Goal: Task Accomplishment & Management: Complete application form

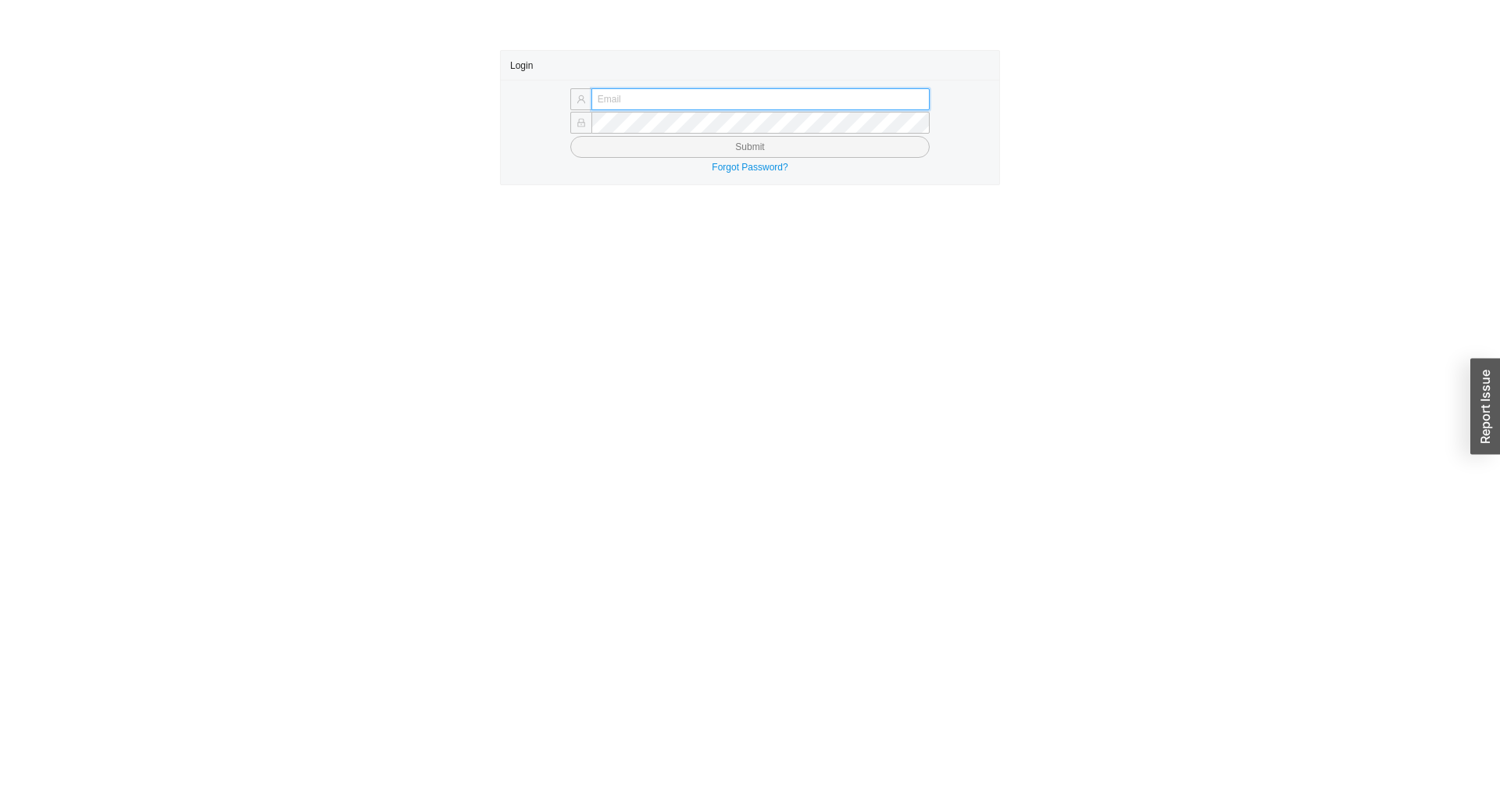
type input "yitz@homeandstone.com"
click at [787, 152] on button "Submit" at bounding box center [750, 147] width 360 height 22
type input "yitz@homeandstone.com"
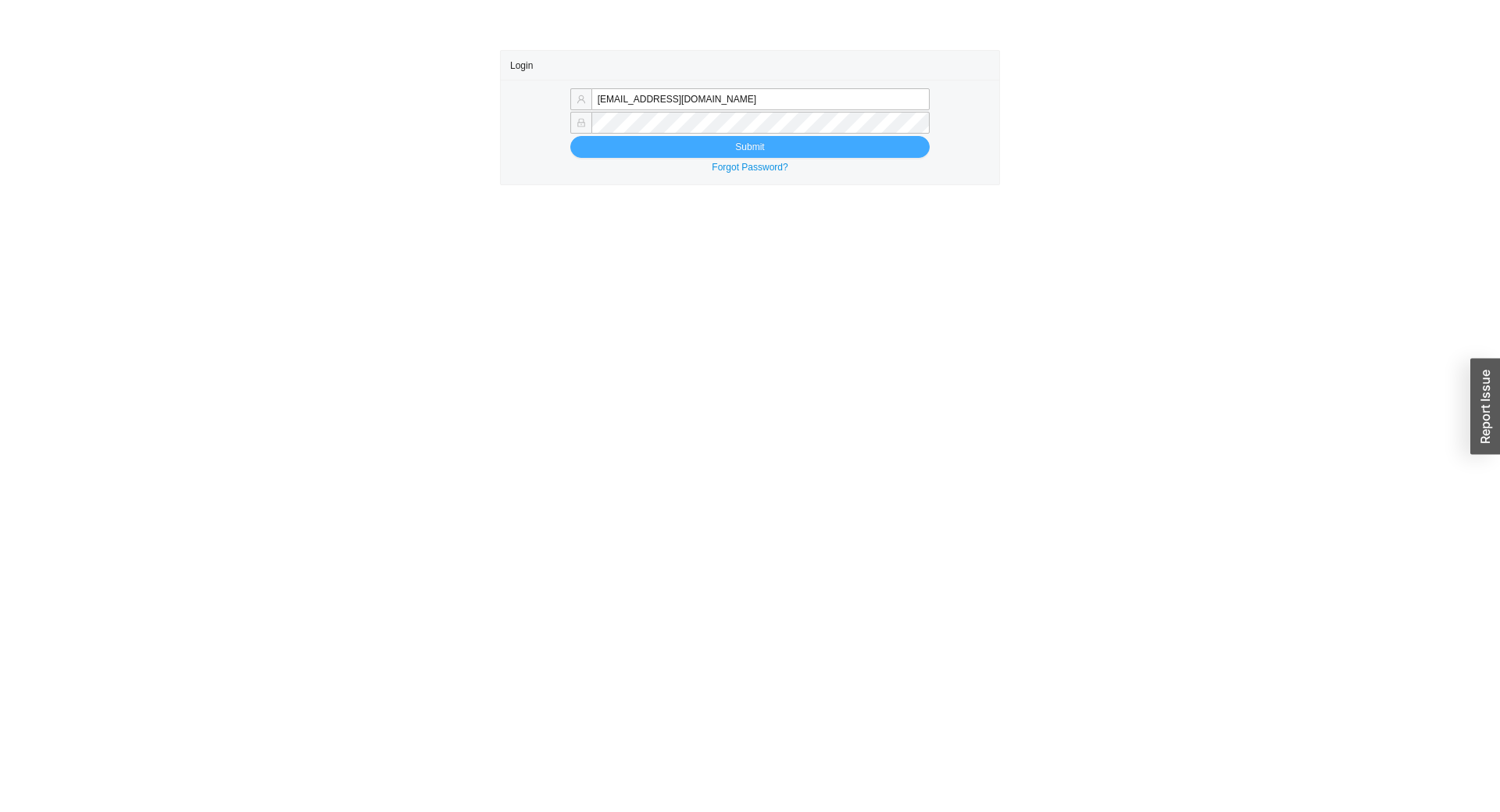
click at [741, 147] on button "Submit" at bounding box center [750, 147] width 360 height 22
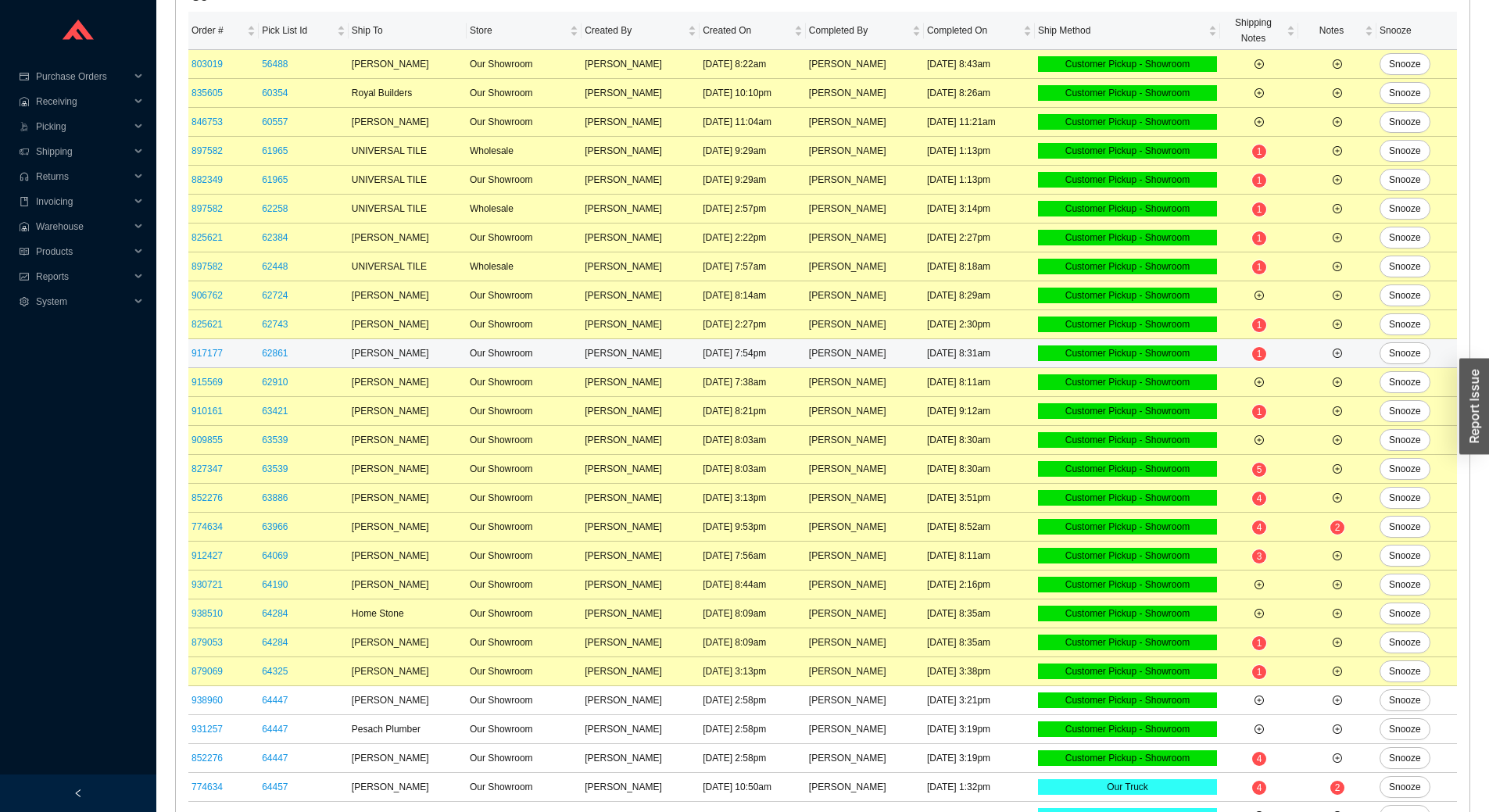
scroll to position [156, 0]
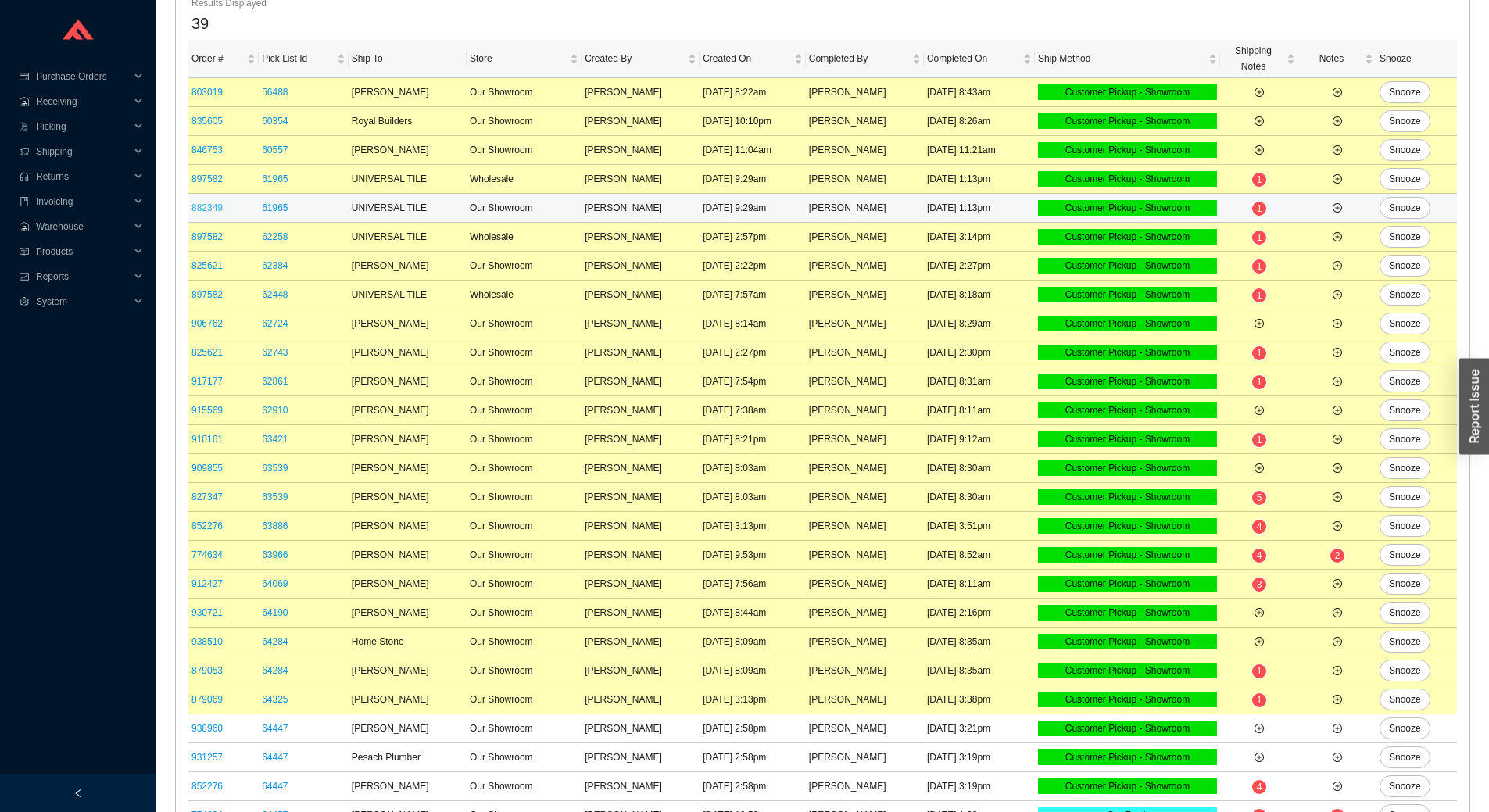
click at [205, 210] on link "882349" at bounding box center [207, 207] width 32 height 11
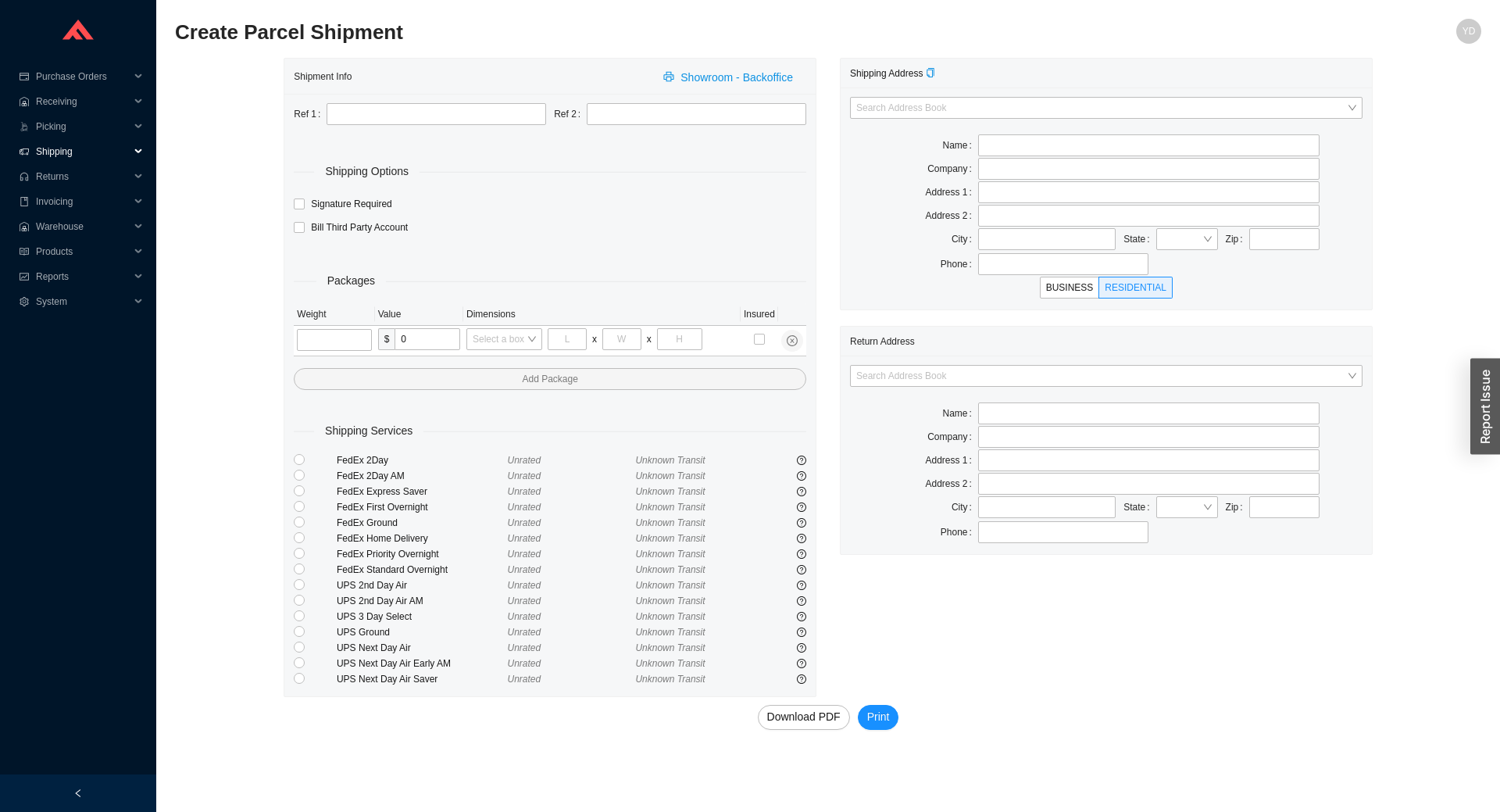
click at [71, 160] on span "Shipping" at bounding box center [83, 152] width 94 height 25
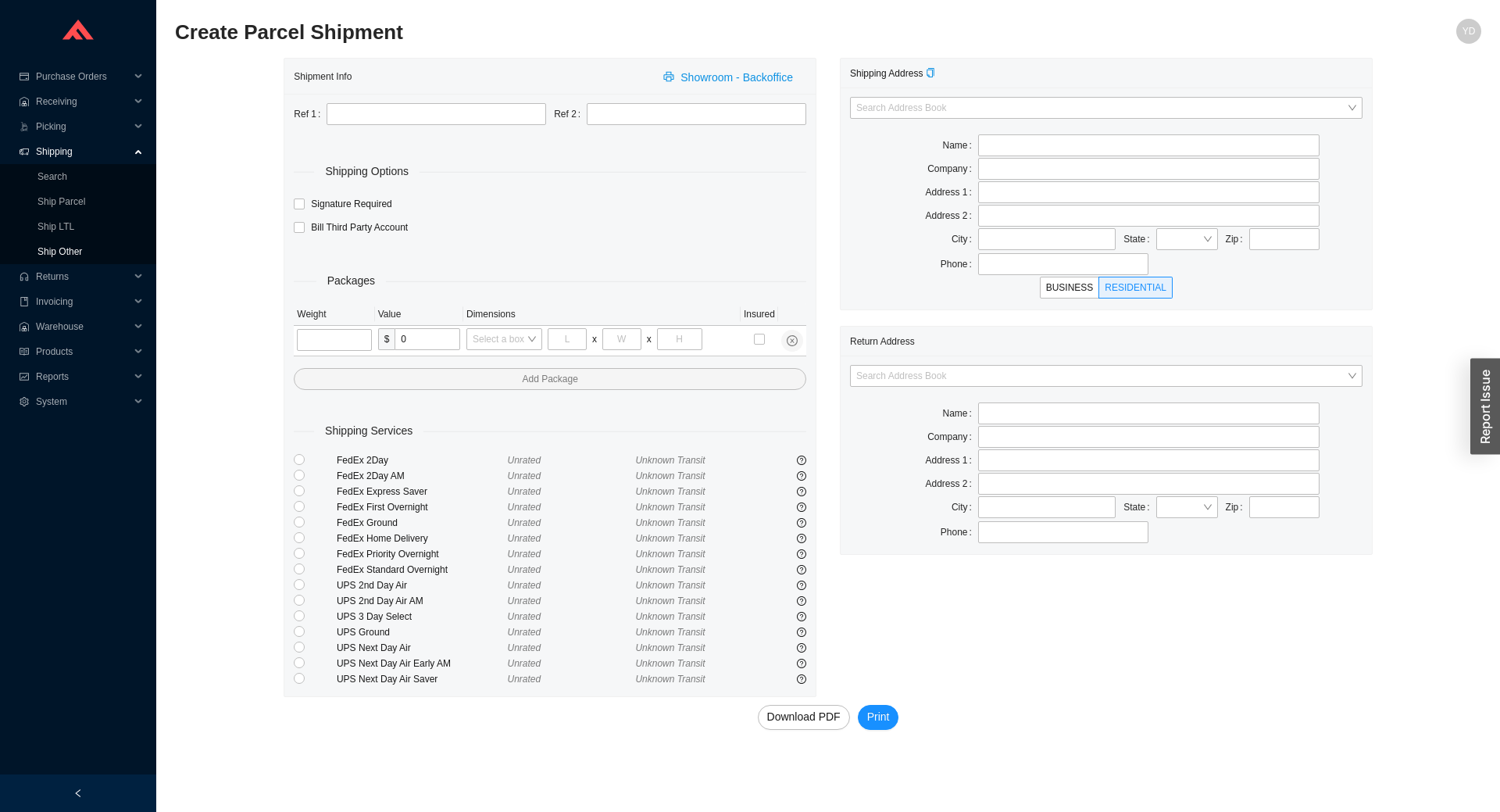
click at [75, 250] on link "Ship Other" at bounding box center [59, 251] width 45 height 11
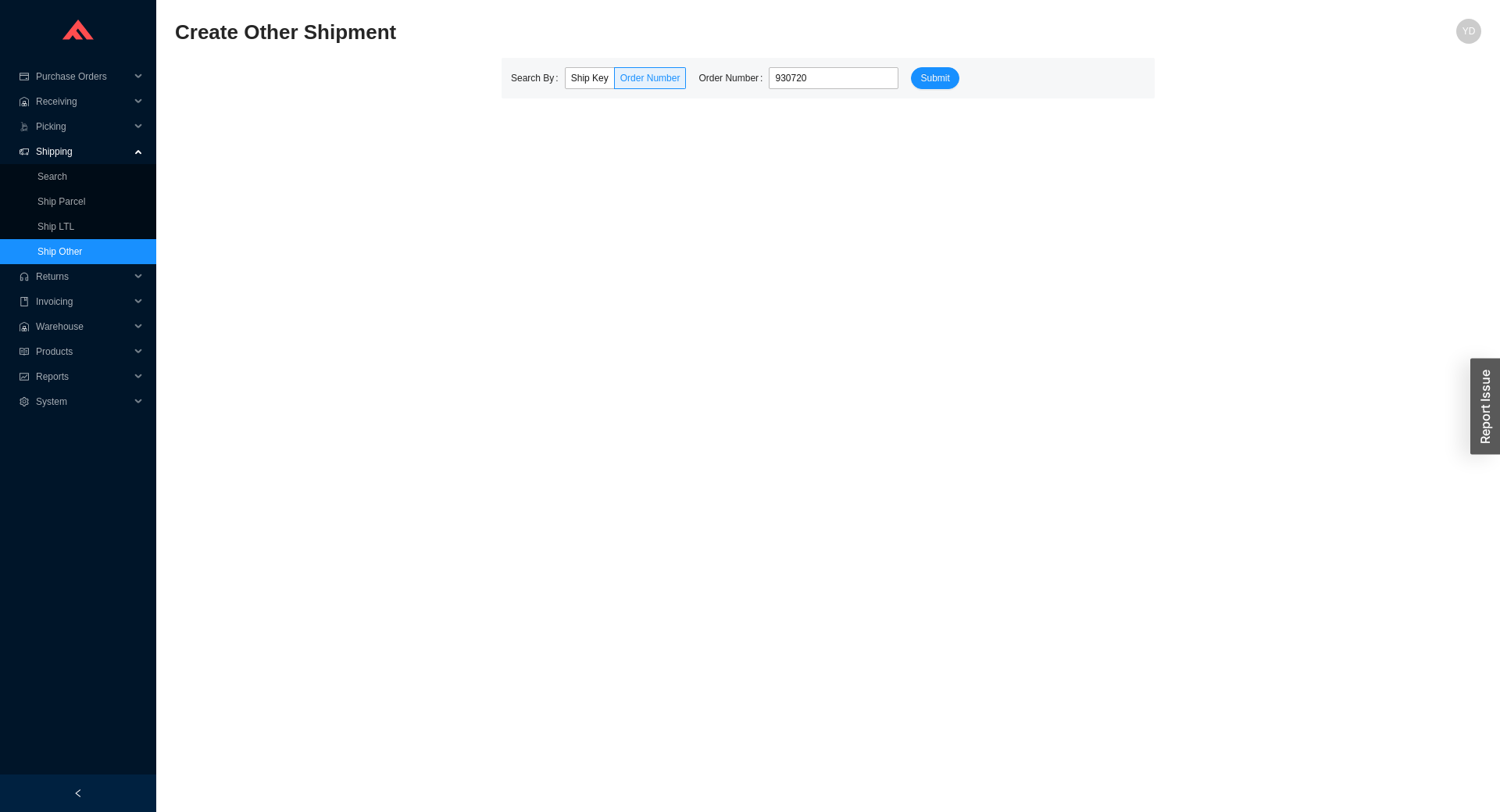
click at [911, 67] on button "Submit" at bounding box center [934, 78] width 48 height 22
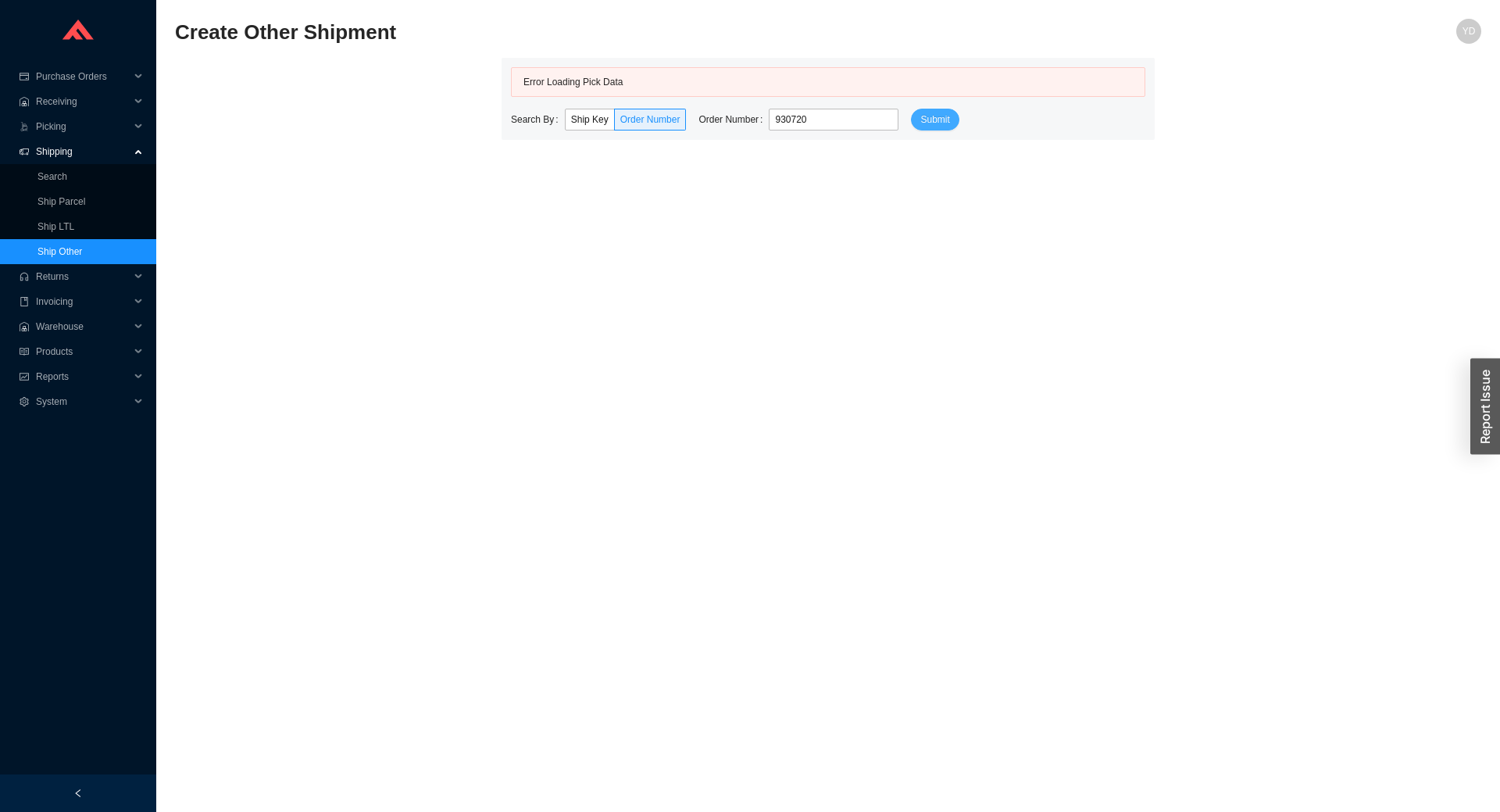
click at [911, 119] on button "Submit" at bounding box center [934, 119] width 48 height 22
click at [831, 119] on input "930720" at bounding box center [834, 119] width 130 height 22
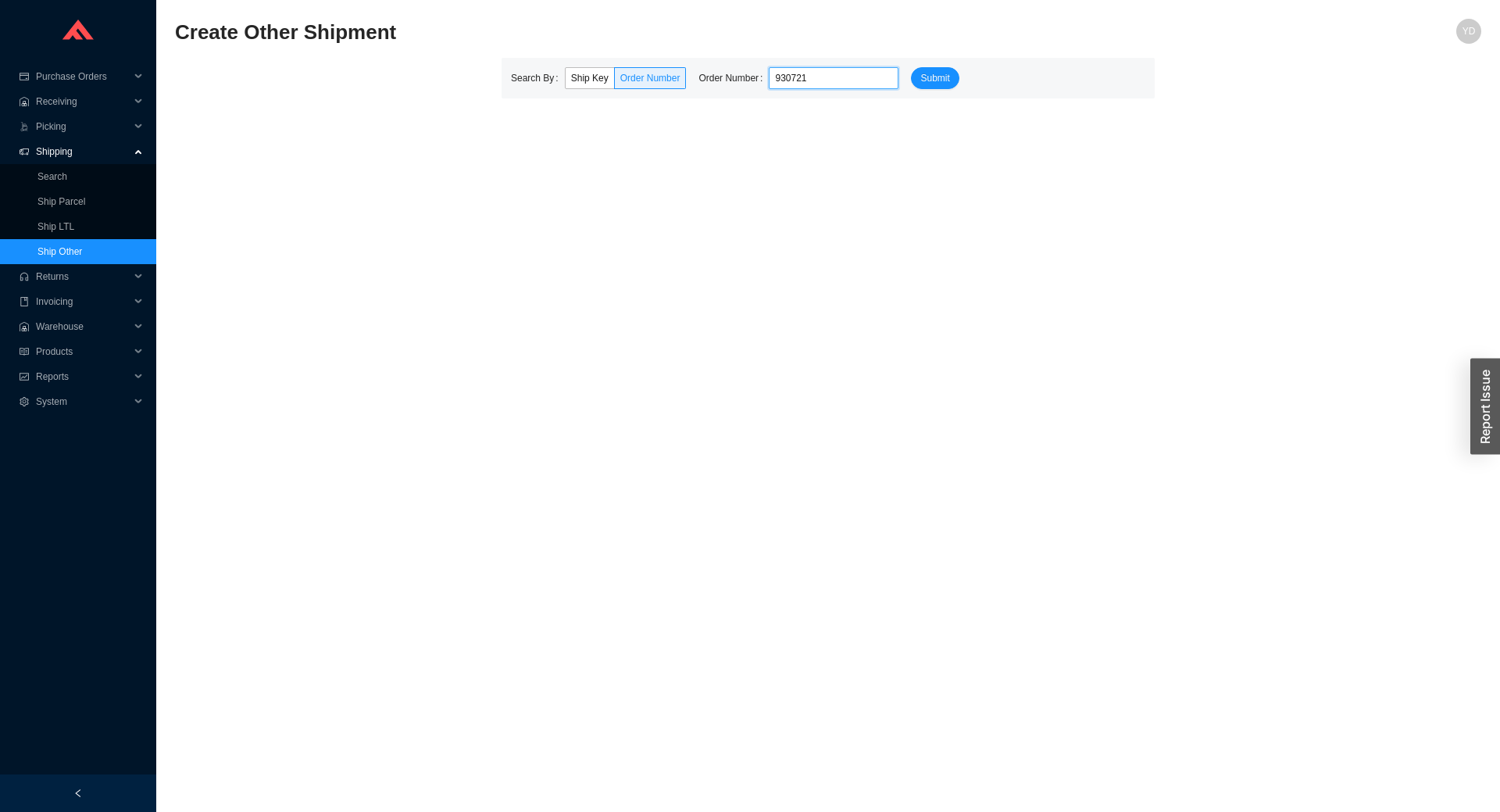
type input "930721"
click at [911, 67] on button "Submit" at bounding box center [934, 78] width 48 height 22
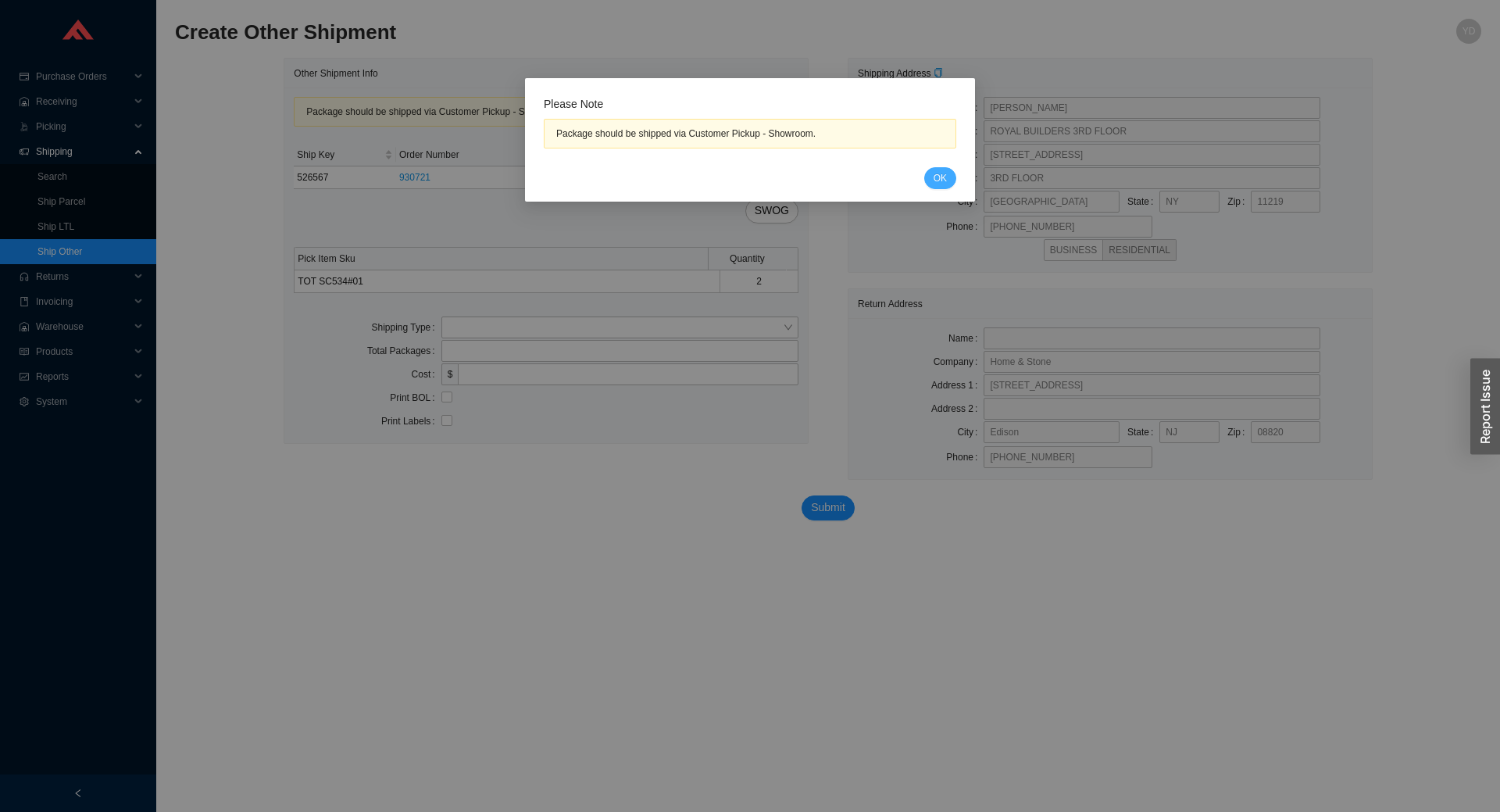
click at [943, 185] on span "OK" at bounding box center [940, 177] width 13 height 15
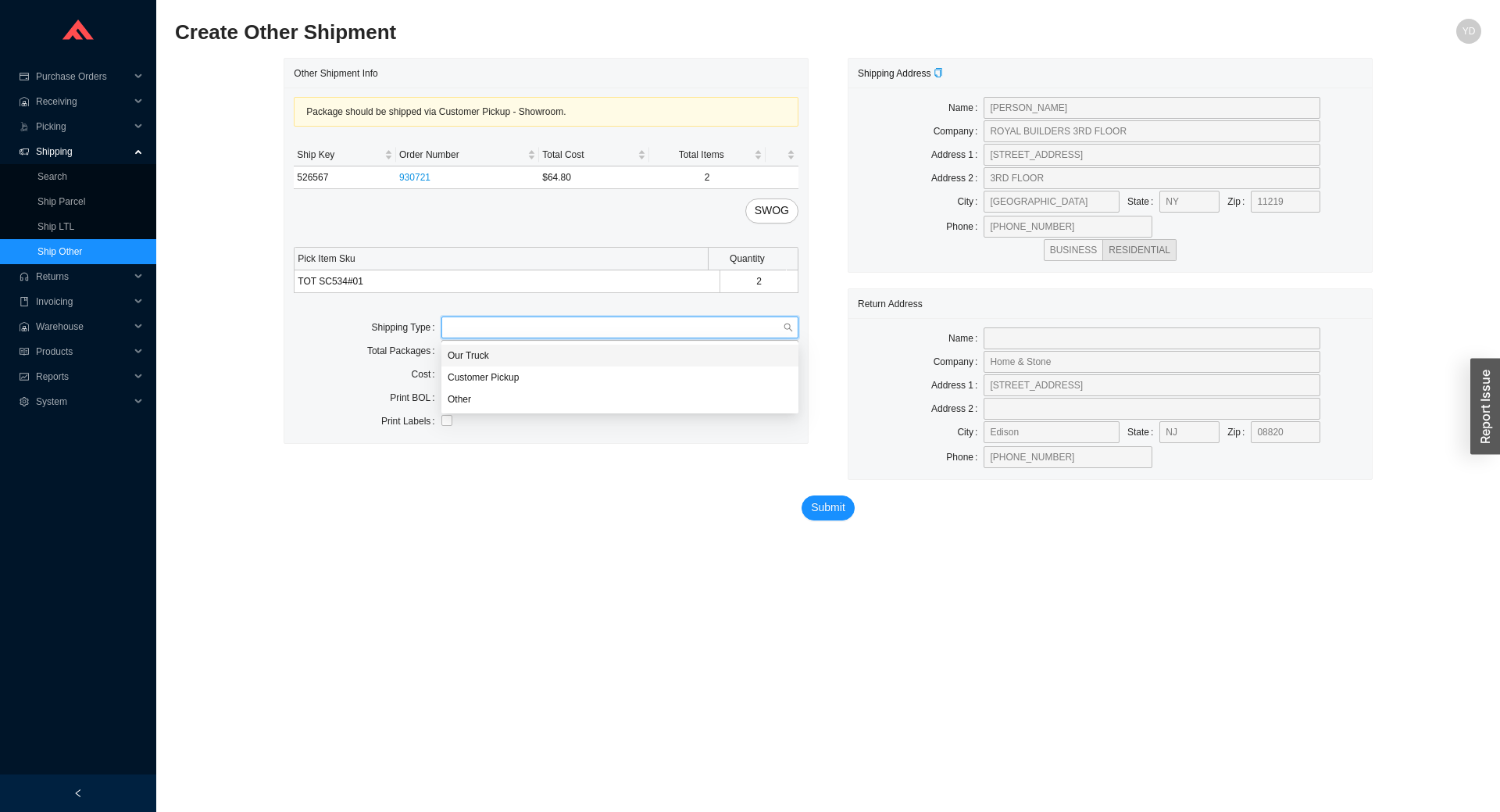
click at [722, 323] on input "search" at bounding box center [616, 327] width 335 height 20
click at [647, 359] on div "Our Truck" at bounding box center [620, 355] width 344 height 14
click at [490, 376] on input "text" at bounding box center [620, 374] width 357 height 22
type input "lubab 9/17"
click at [449, 424] on input "checkbox" at bounding box center [447, 420] width 11 height 11
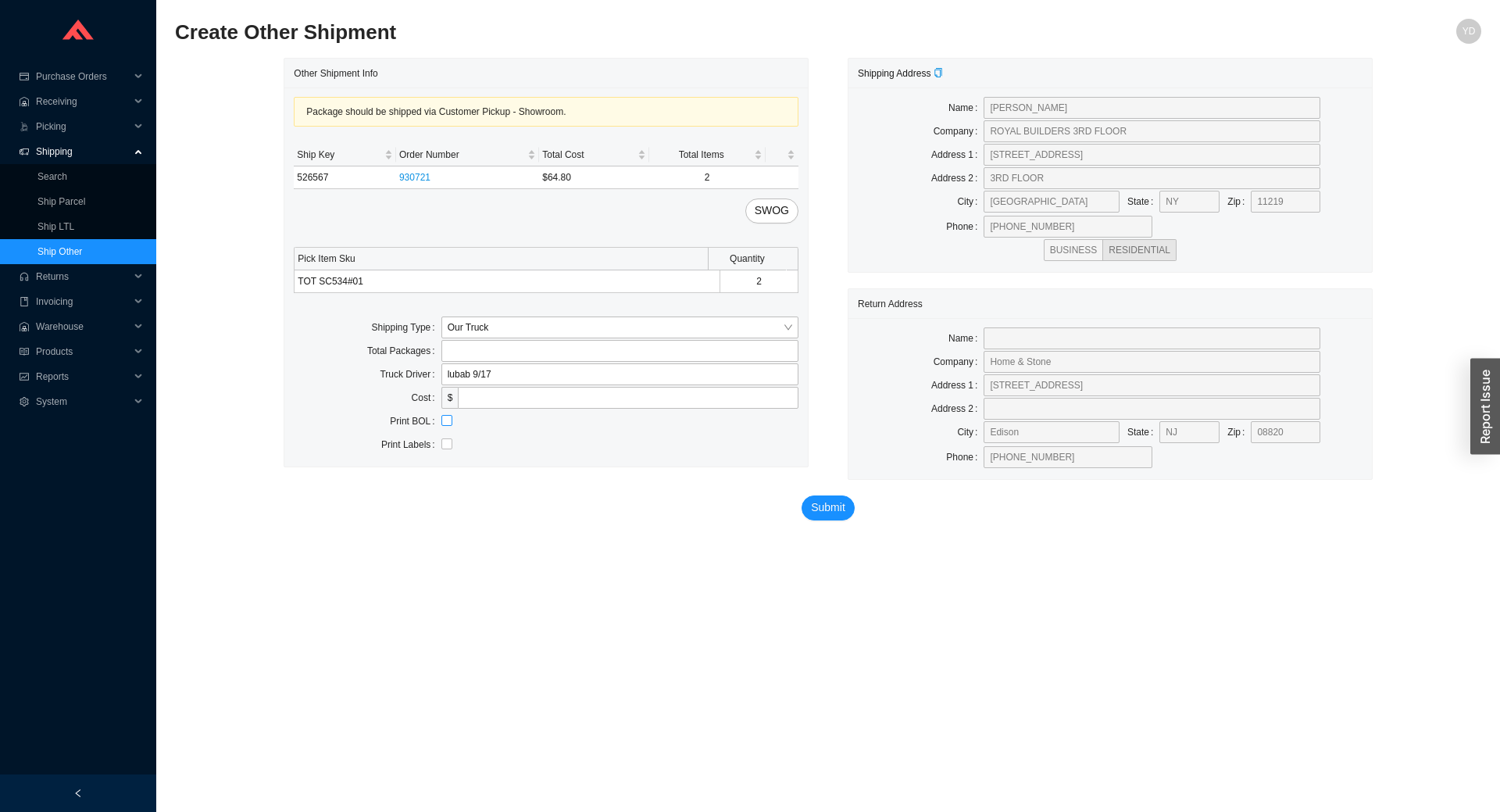
checkbox input "true"
click at [818, 501] on span "Submit" at bounding box center [828, 507] width 34 height 18
